Goal: Information Seeking & Learning: Learn about a topic

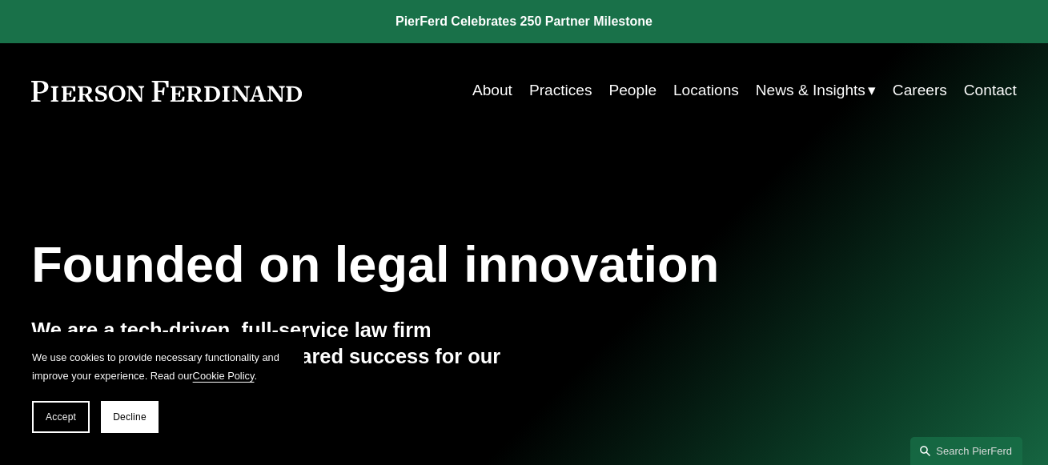
click at [620, 86] on link "People" at bounding box center [632, 90] width 48 height 30
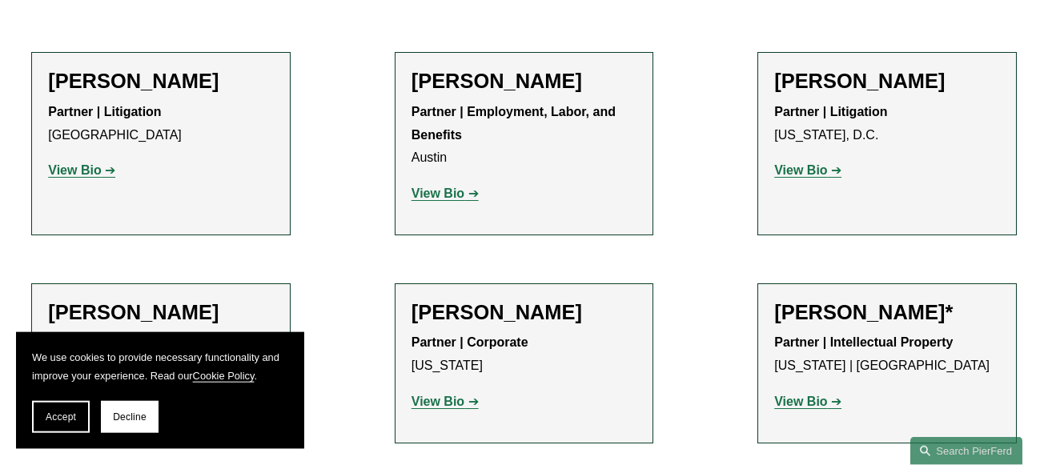
scroll to position [408, 0]
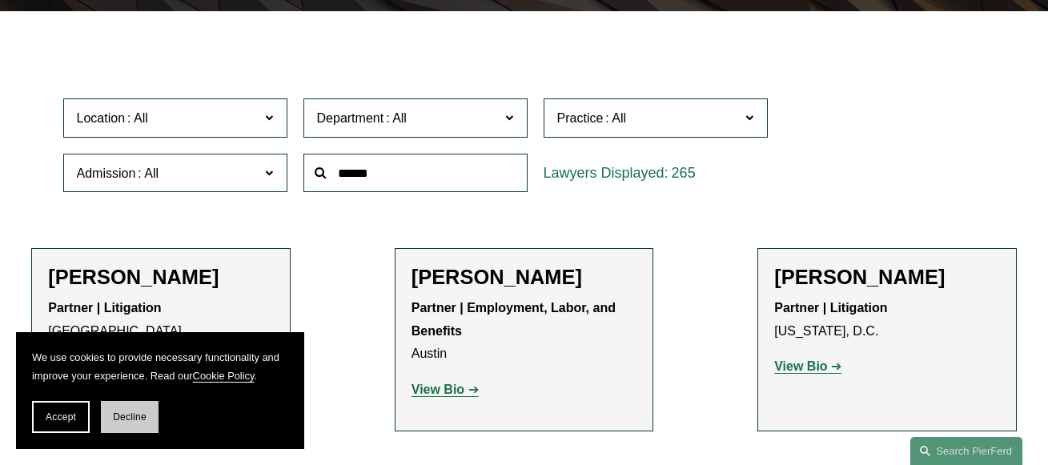
click at [128, 413] on span "Decline" at bounding box center [130, 416] width 34 height 11
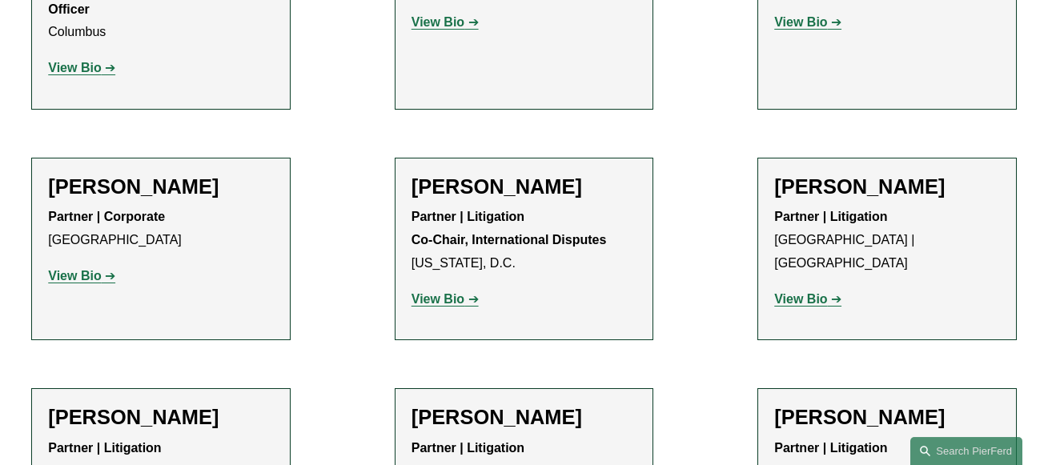
scroll to position [3265, 0]
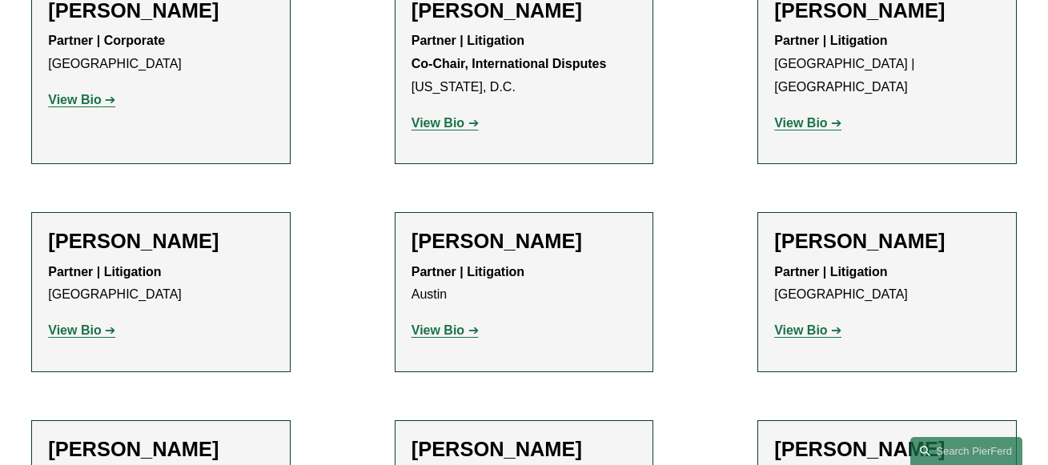
click at [438, 323] on strong "View Bio" at bounding box center [437, 330] width 53 height 14
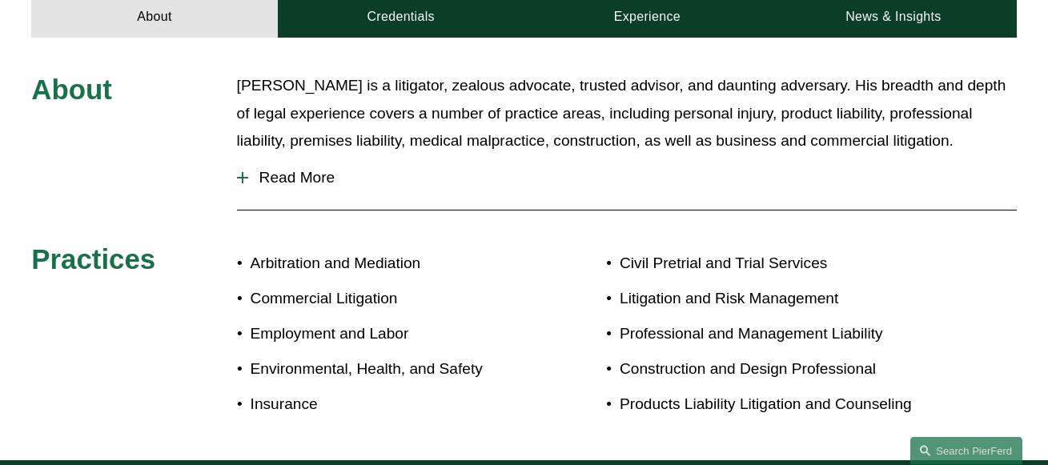
scroll to position [653, 0]
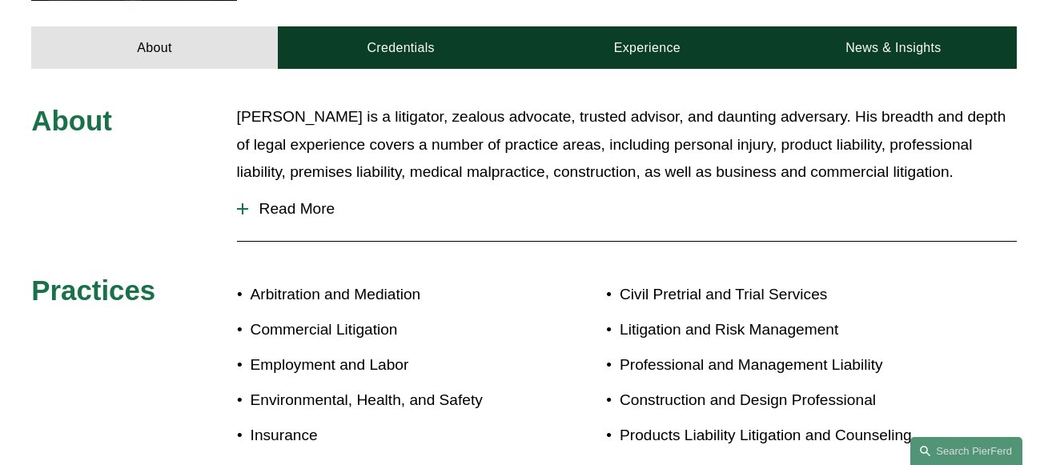
click at [246, 203] on div at bounding box center [242, 208] width 11 height 11
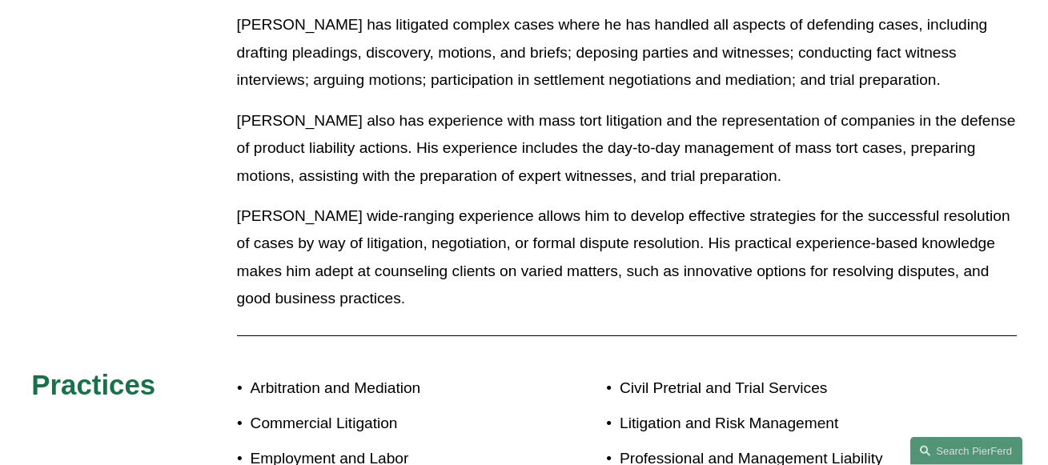
scroll to position [646, 0]
